Goal: Check status

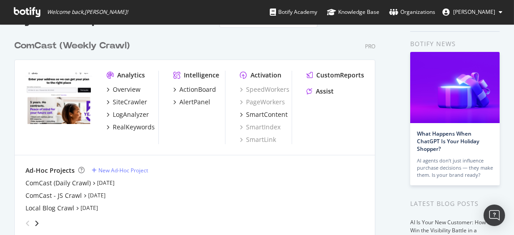
scroll to position [40, 0]
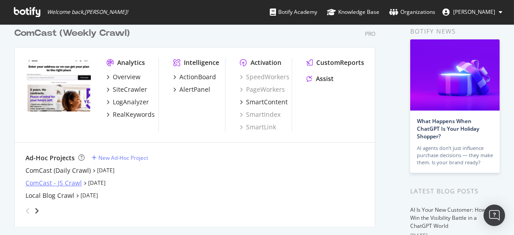
click at [51, 178] on div "ComCast - JS Crawl" at bounding box center [53, 182] width 56 height 9
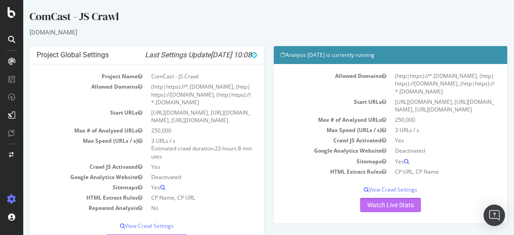
click at [380, 206] on link "Watch Live Stats" at bounding box center [390, 205] width 61 height 14
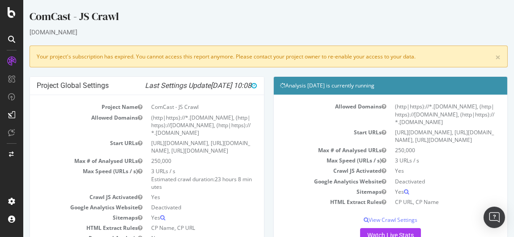
drag, startPoint x: 42, startPoint y: 151, endPoint x: 51, endPoint y: 142, distance: 12.7
click at [42, 151] on td "Start URLs" at bounding box center [92, 147] width 110 height 18
